Goal: Task Accomplishment & Management: Use online tool/utility

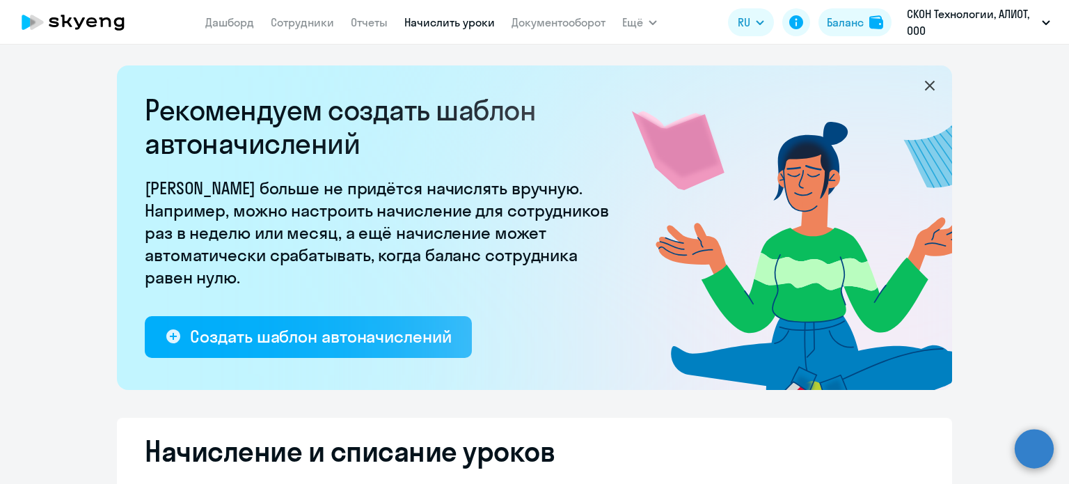
select select "10"
click at [454, 23] on link "Начислить уроки" at bounding box center [449, 22] width 90 height 14
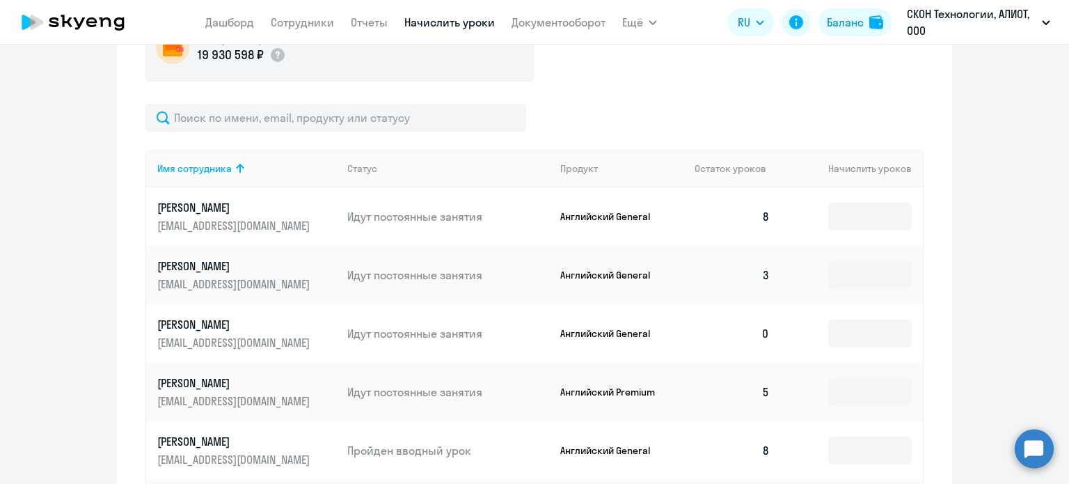
scroll to position [557, 0]
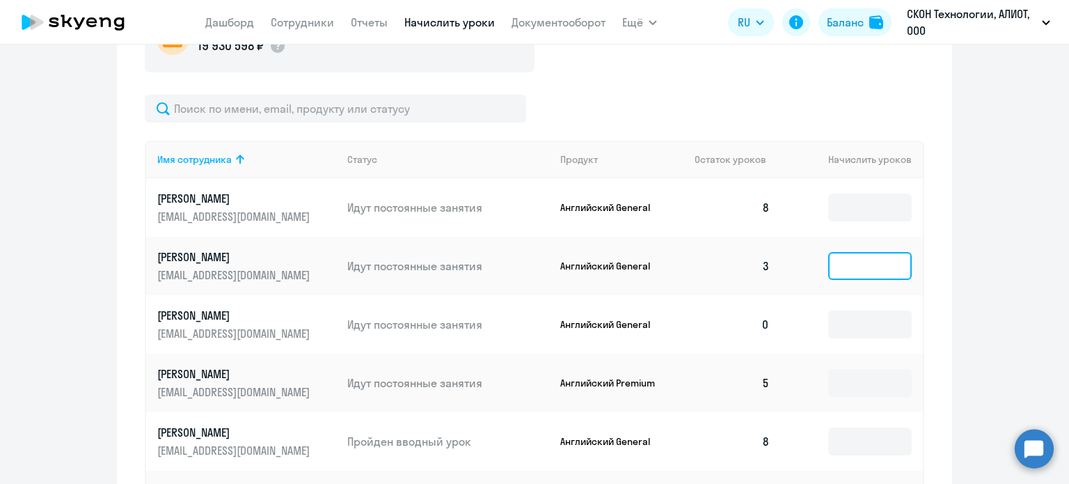
click at [866, 261] on input at bounding box center [870, 266] width 84 height 28
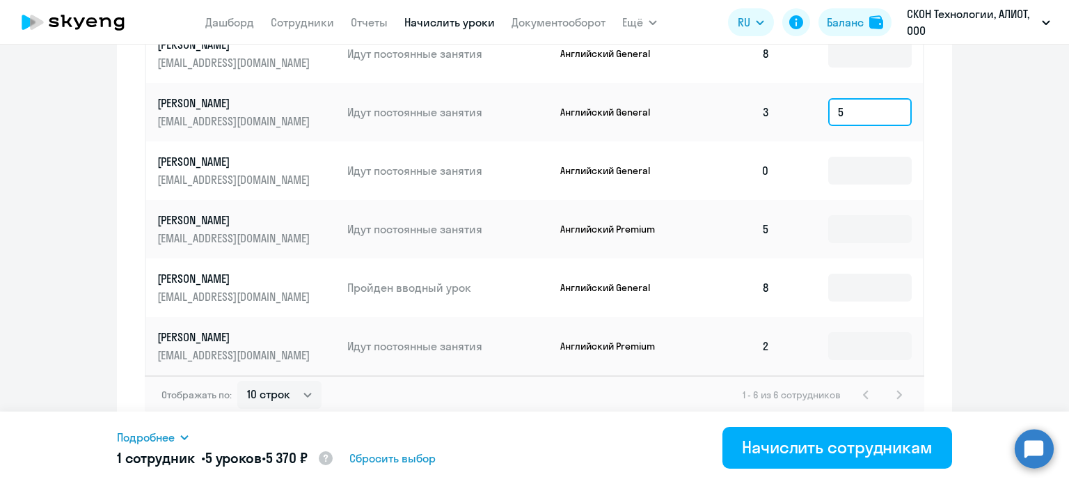
scroll to position [718, 0]
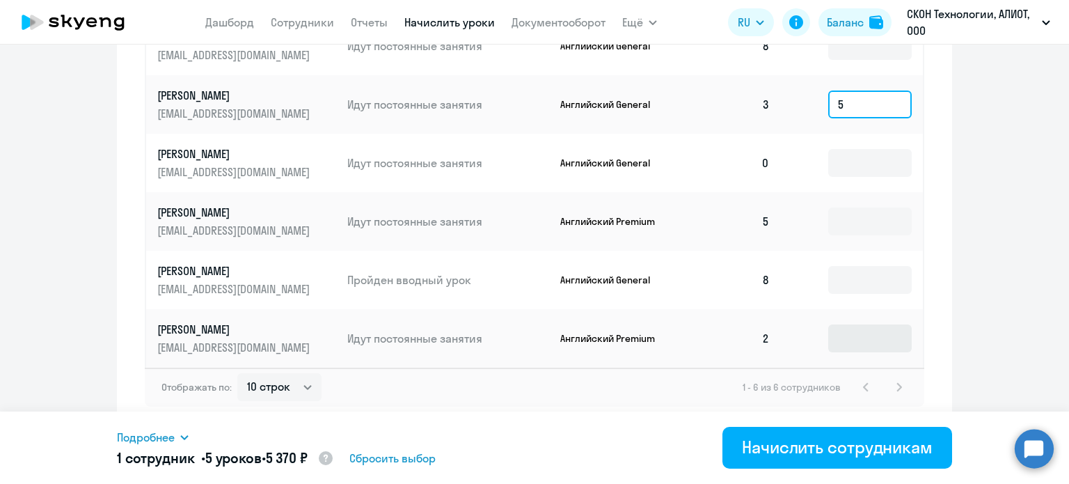
type input "5"
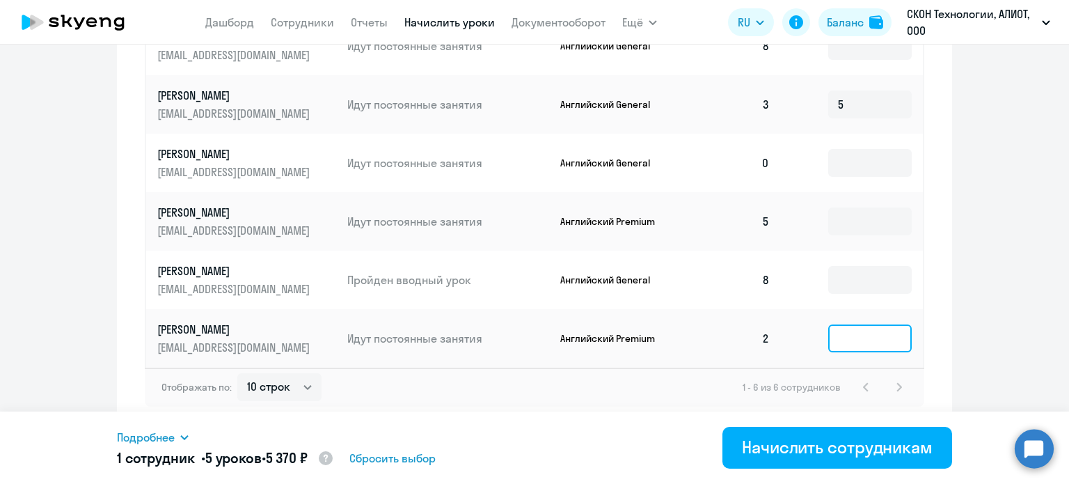
click at [840, 336] on input at bounding box center [870, 338] width 84 height 28
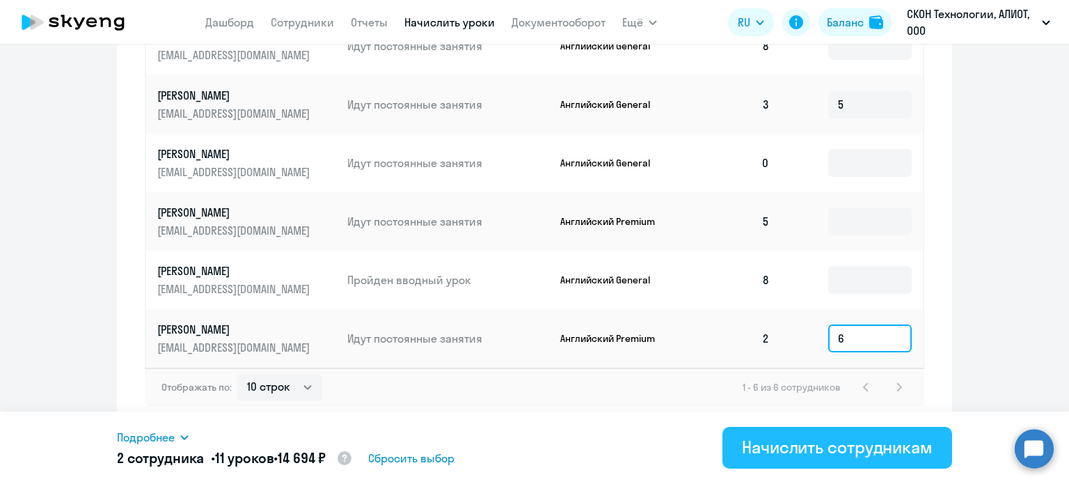
type input "6"
click at [836, 445] on div "Начислить сотрудникам" at bounding box center [837, 447] width 191 height 22
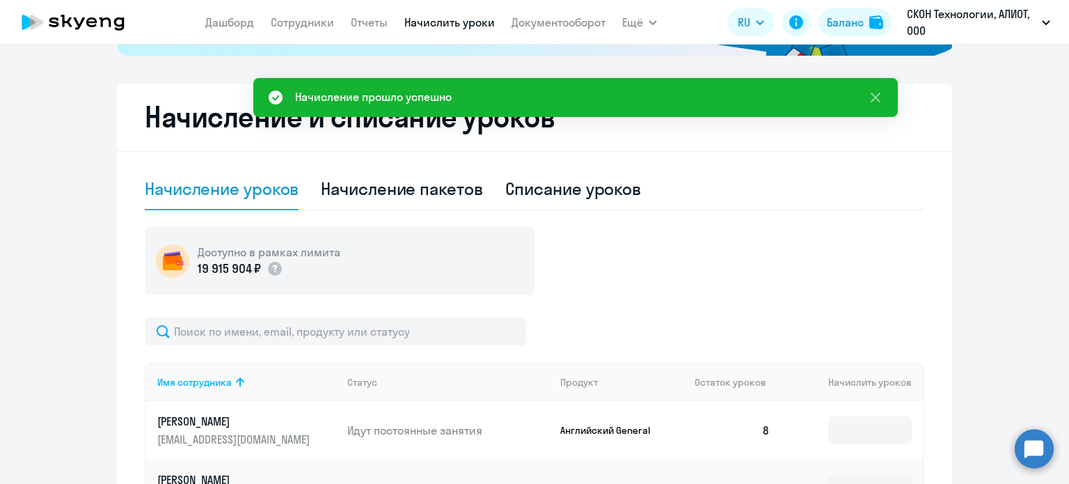
scroll to position [301, 0]
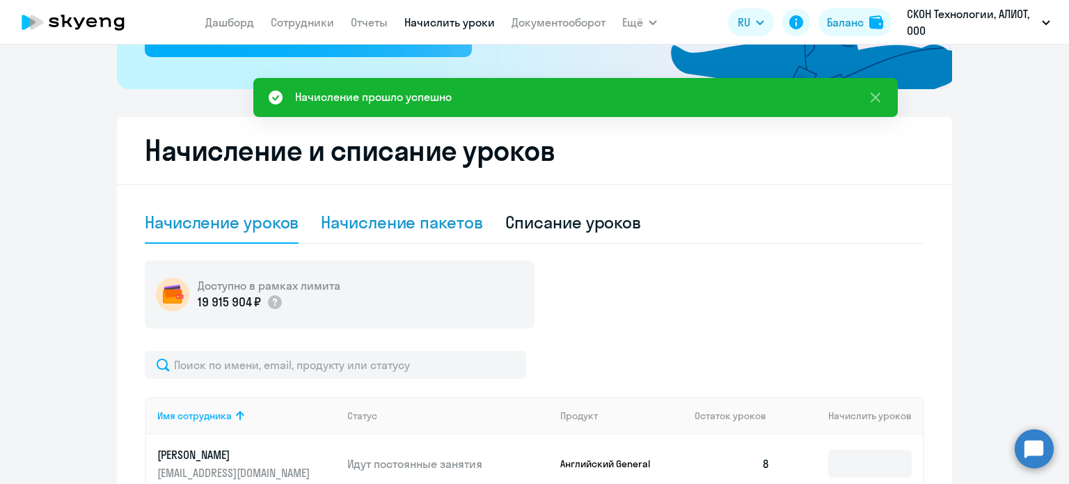
click at [430, 223] on div "Начисление пакетов" at bounding box center [401, 222] width 161 height 22
select select "10"
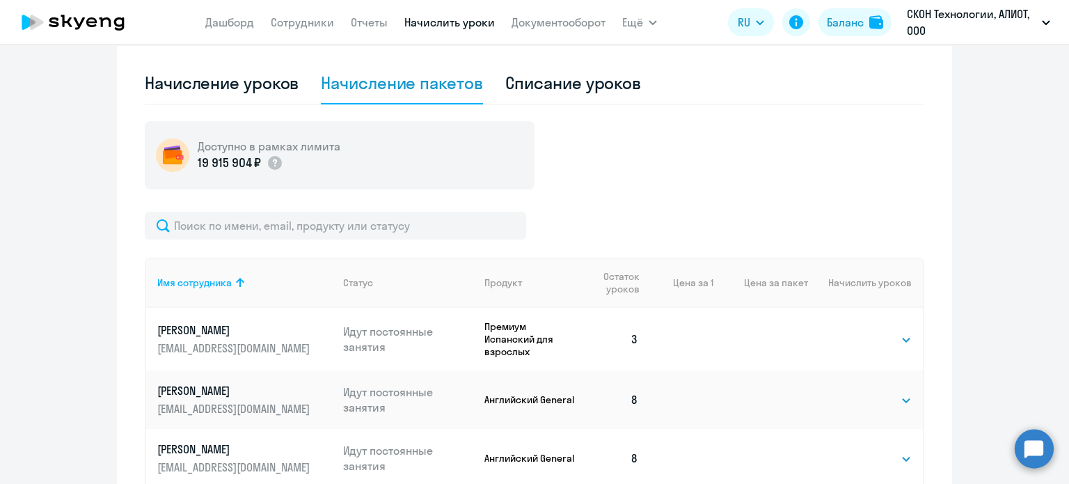
scroll to position [509, 0]
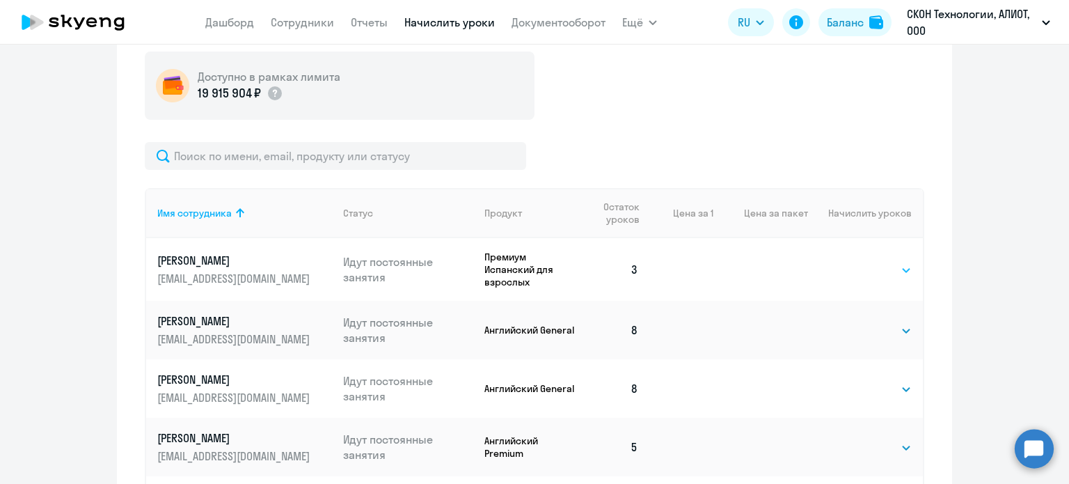
click at [855, 269] on select "Выбрать 4 8 16 32 64 96 128" at bounding box center [883, 270] width 57 height 17
click at [976, 247] on ng-component "Рекомендуем создать шаблон автоначислений Уроки больше не придётся начислять вр…" at bounding box center [534, 134] width 1069 height 1157
click at [859, 267] on select "Выбрать 4 8 16 32 64 96 128" at bounding box center [883, 270] width 57 height 17
click at [979, 226] on ng-component "Рекомендуем создать шаблон автоначислений Уроки больше не придётся начислять вр…" at bounding box center [534, 134] width 1069 height 1157
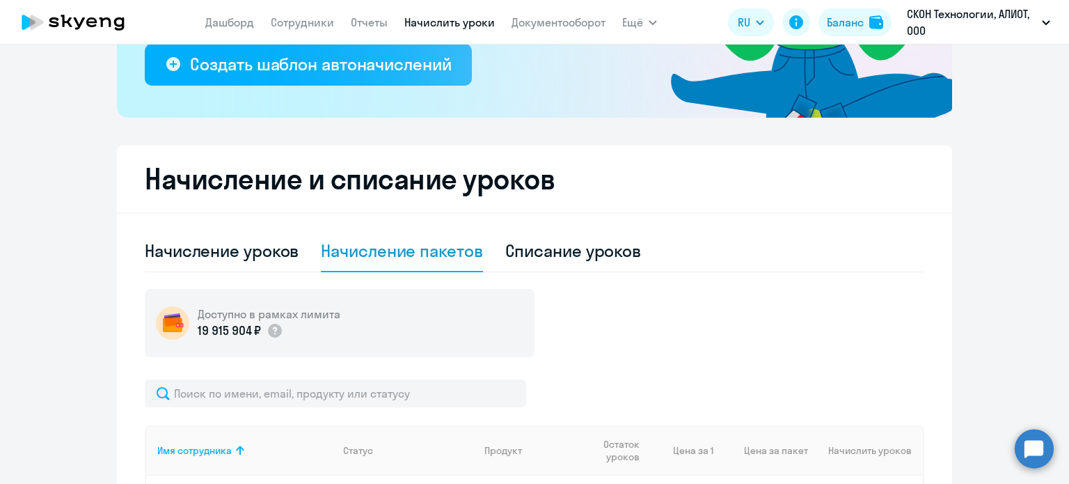
scroll to position [97, 0]
